Goal: Task Accomplishment & Management: Manage account settings

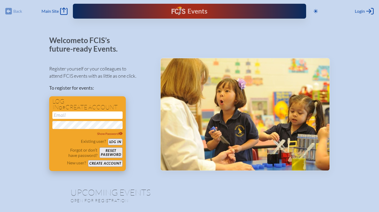
type input "[EMAIL_ADDRESS][DOMAIN_NAME]"
click at [114, 140] on button "Log in" at bounding box center [115, 142] width 15 height 7
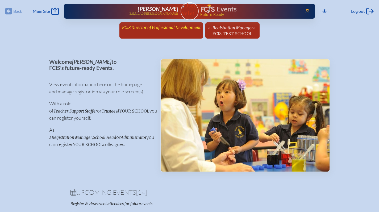
click at [174, 22] on link "FCIS Director of Professional Development since [DATE]" at bounding box center [161, 27] width 83 height 10
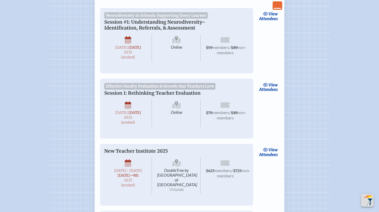
scroll to position [1233, 0]
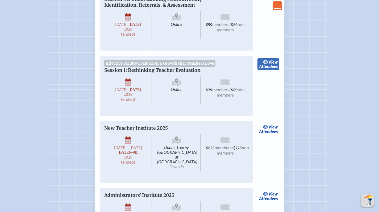
click at [265, 64] on icon at bounding box center [265, 62] width 5 height 4
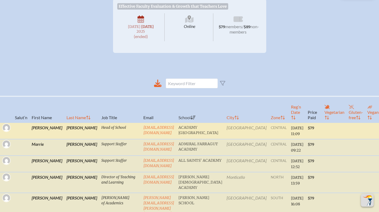
scroll to position [129, 0]
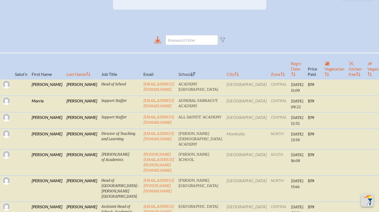
click at [159, 42] on icon at bounding box center [157, 39] width 5 height 6
click at [289, 75] on th "Reg’n Date" at bounding box center [297, 66] width 17 height 26
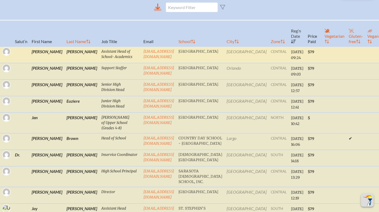
scroll to position [163, 0]
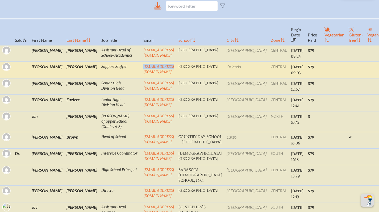
drag, startPoint x: 153, startPoint y: 71, endPoint x: 117, endPoint y: 69, distance: 35.5
click at [141, 69] on td "[EMAIL_ADDRESS][DOMAIN_NAME]" at bounding box center [158, 70] width 35 height 17
copy link "[EMAIL_ADDRESS][DOMAIN_NAME]"
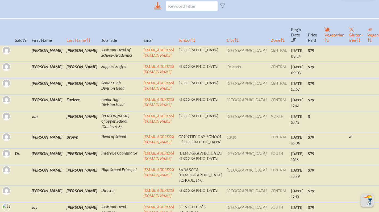
click at [64, 45] on th "Last Name" at bounding box center [81, 32] width 35 height 26
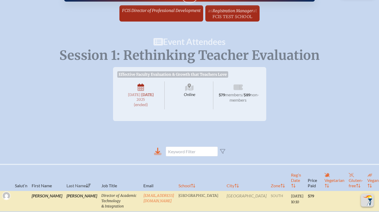
scroll to position [0, 0]
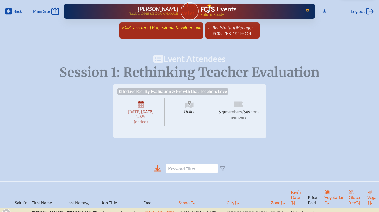
click at [169, 27] on span "FCIS Director of Professional Development" at bounding box center [161, 27] width 79 height 5
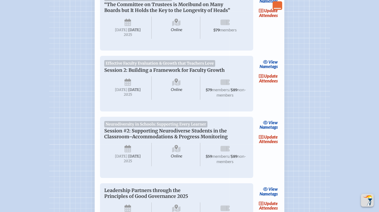
scroll to position [193, 0]
click at [261, 84] on link "update Attendees" at bounding box center [269, 78] width 22 height 12
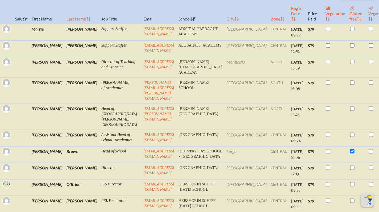
scroll to position [209, 0]
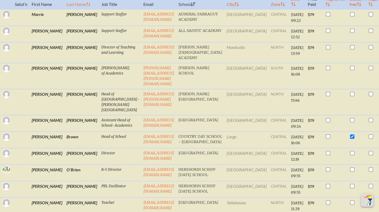
checkbox input "true"
checkbox input "false"
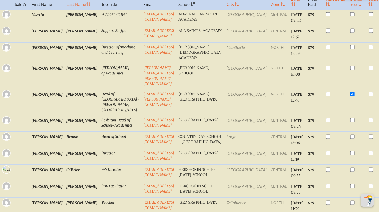
checkbox input "false"
checkbox input "true"
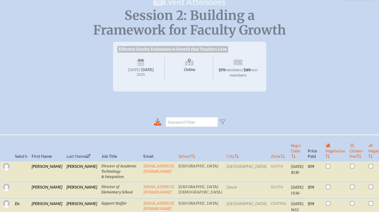
scroll to position [0, 0]
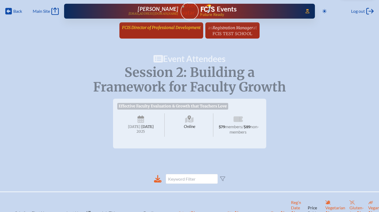
click at [173, 30] on span "FCIS Director of Professional Development" at bounding box center [161, 27] width 79 height 5
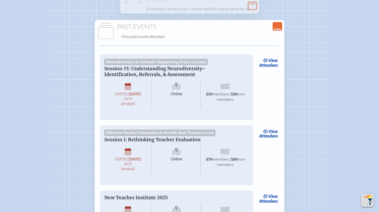
scroll to position [1177, 0]
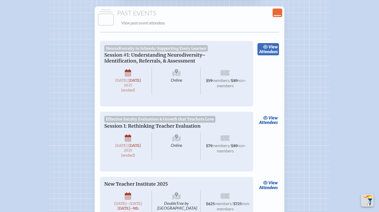
click at [267, 55] on link "view Attendees" at bounding box center [269, 49] width 22 height 12
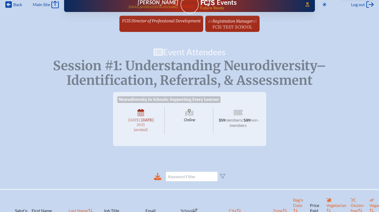
scroll to position [129, 0]
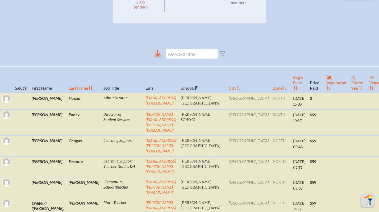
click at [158, 58] on icon at bounding box center [157, 56] width 7 height 2
